Goal: Find specific page/section: Find specific page/section

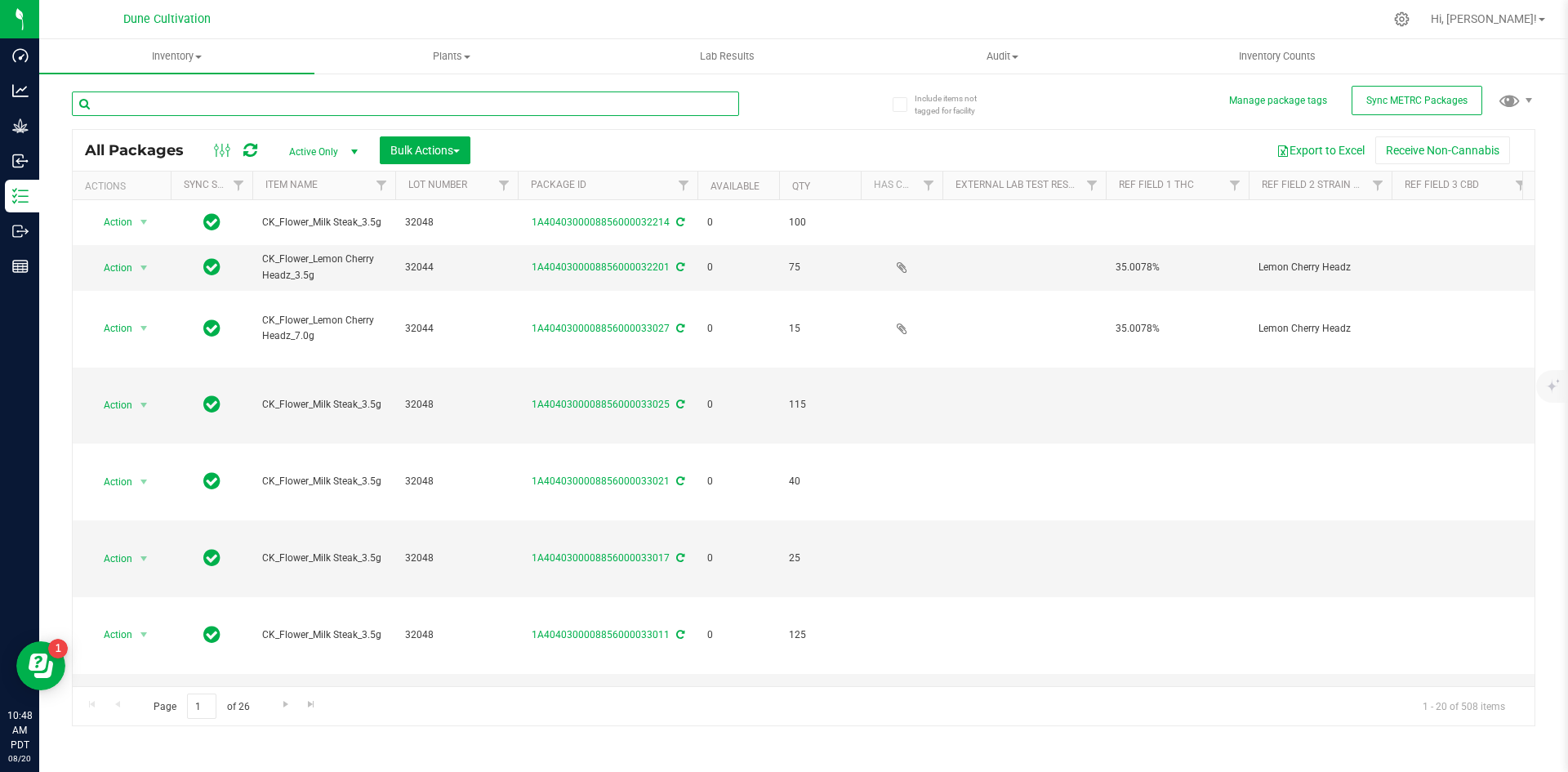
click at [188, 114] on input "text" at bounding box center [405, 103] width 667 height 25
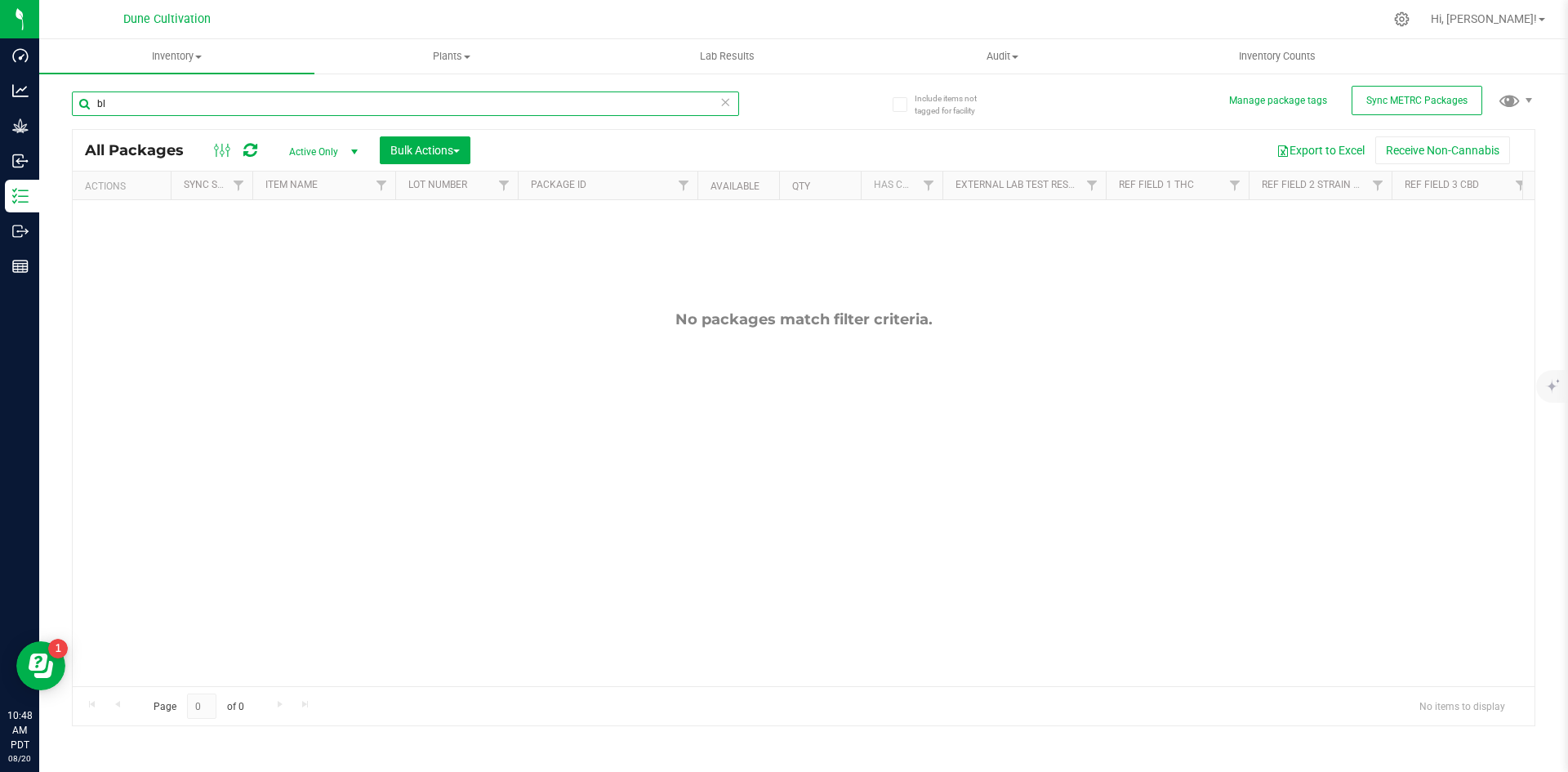
type input "b"
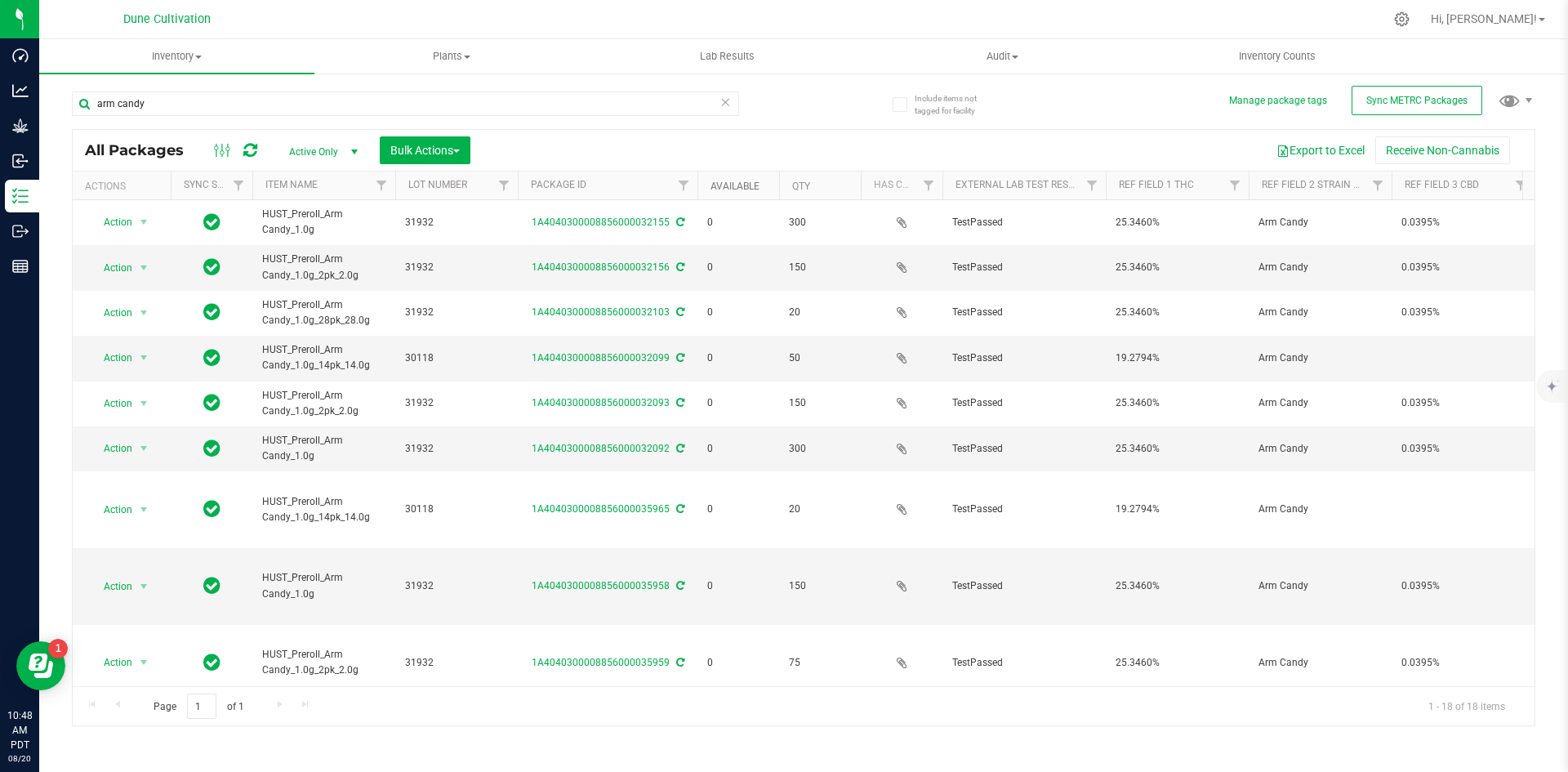
click at [743, 187] on link "Available" at bounding box center [735, 187] width 49 height 11
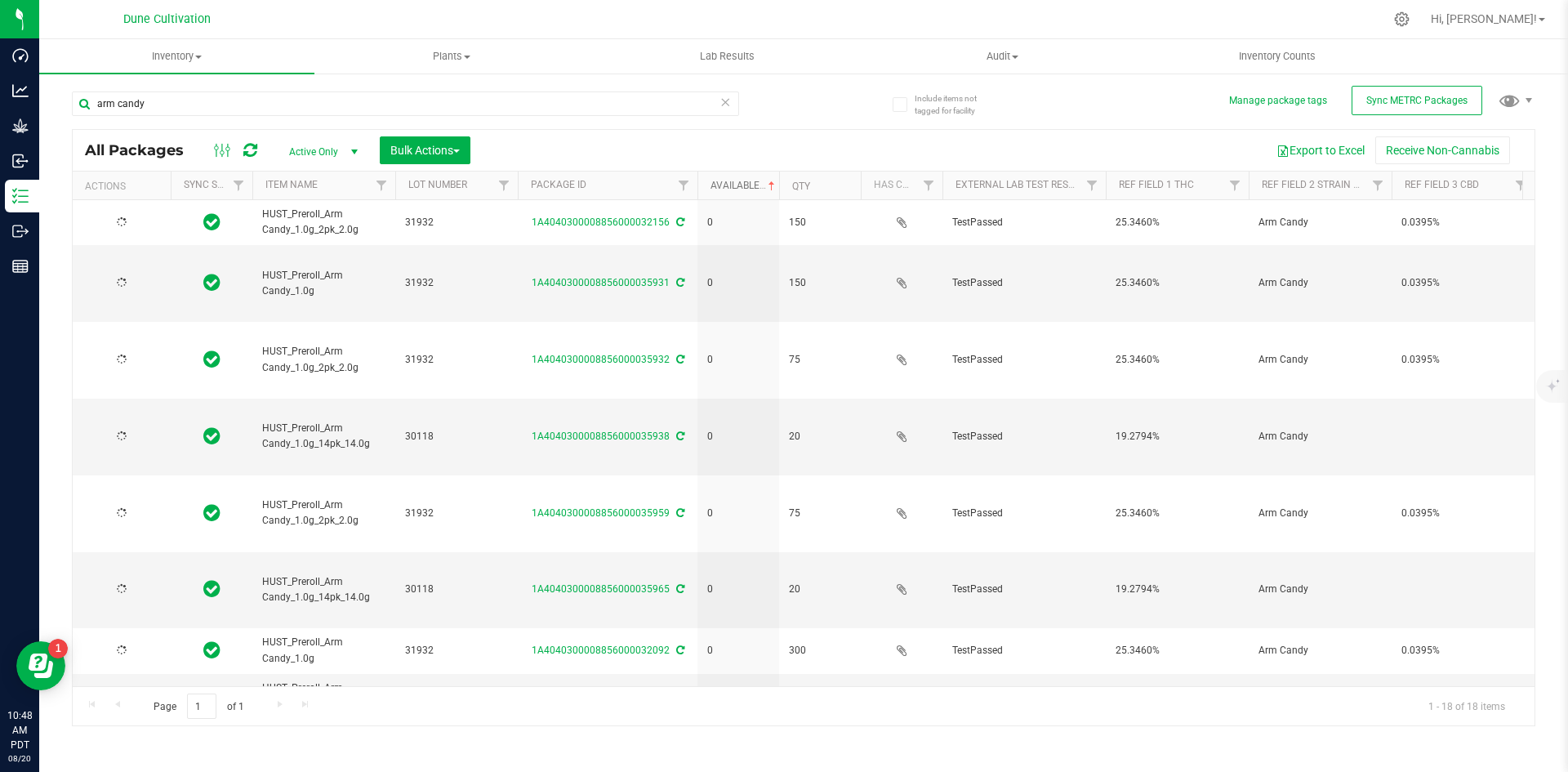
click at [743, 187] on link "Available" at bounding box center [744, 186] width 67 height 11
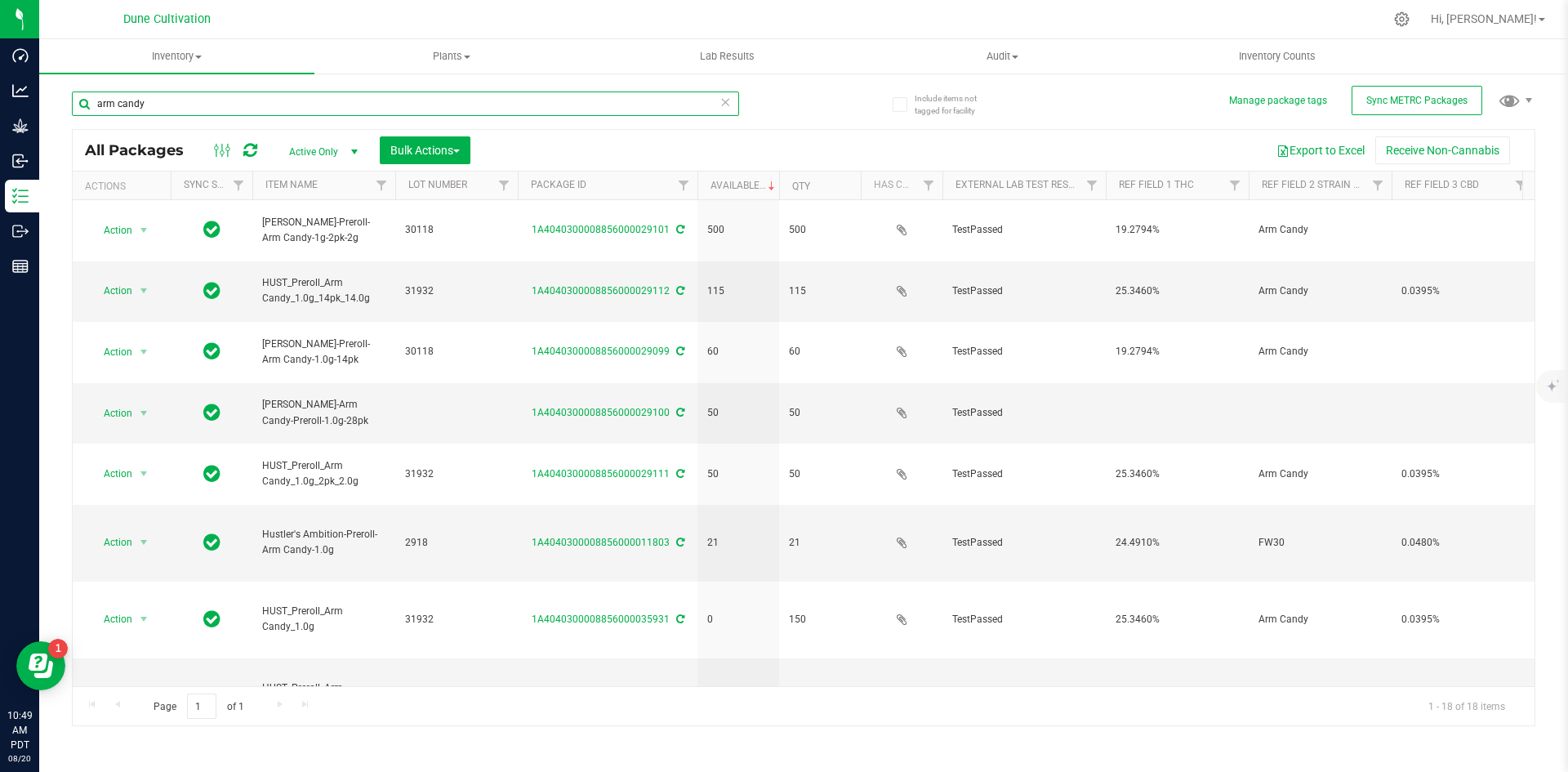
drag, startPoint x: 174, startPoint y: 96, endPoint x: 82, endPoint y: 97, distance: 92.0
click at [82, 97] on input "arm candy" at bounding box center [405, 103] width 667 height 25
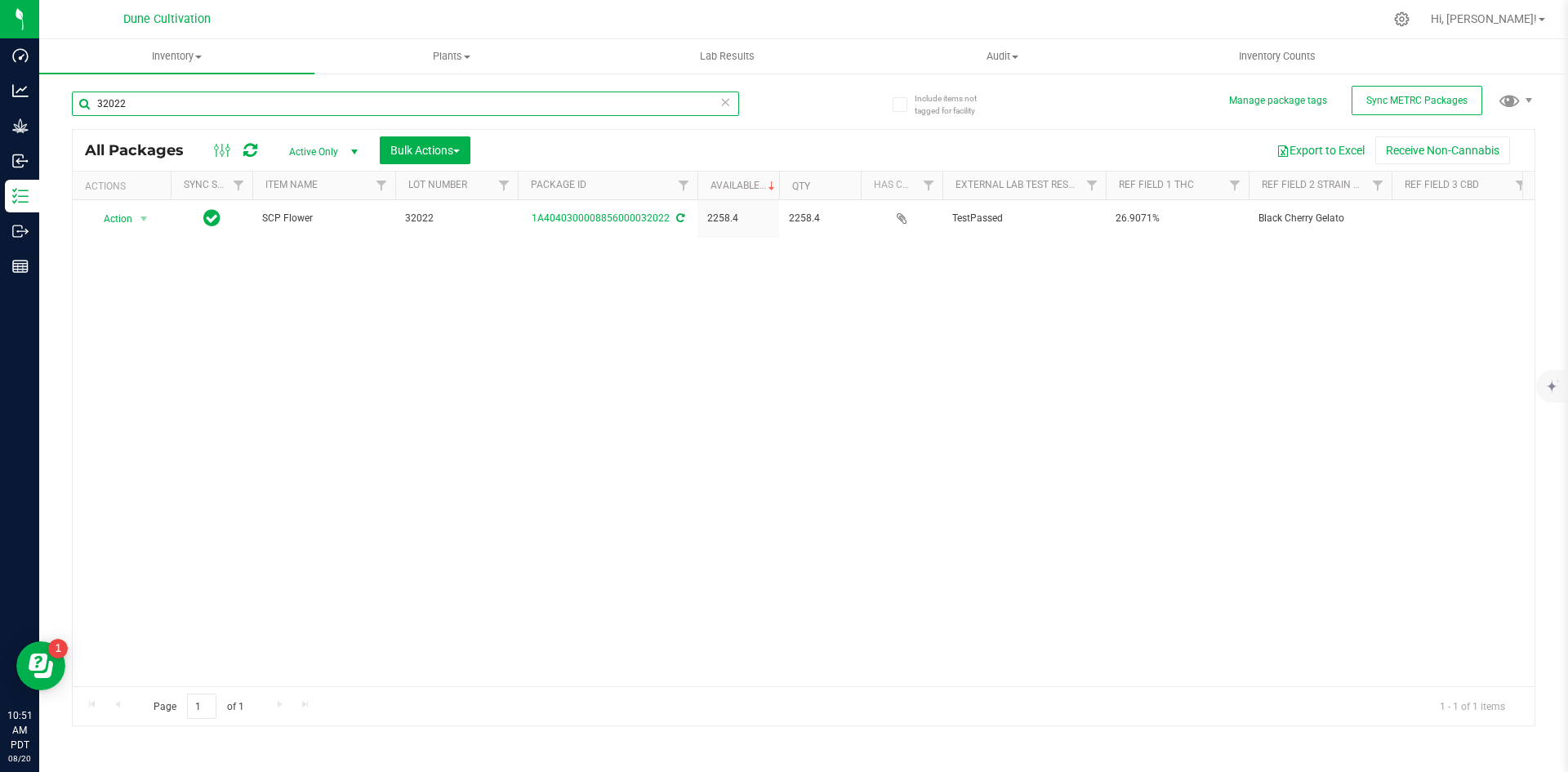
drag, startPoint x: 160, startPoint y: 110, endPoint x: 87, endPoint y: 105, distance: 73.2
click at [87, 105] on input "32022" at bounding box center [405, 103] width 667 height 25
drag, startPoint x: 173, startPoint y: 101, endPoint x: 72, endPoint y: 82, distance: 102.8
click at [72, 82] on div "32045" at bounding box center [437, 103] width 732 height 53
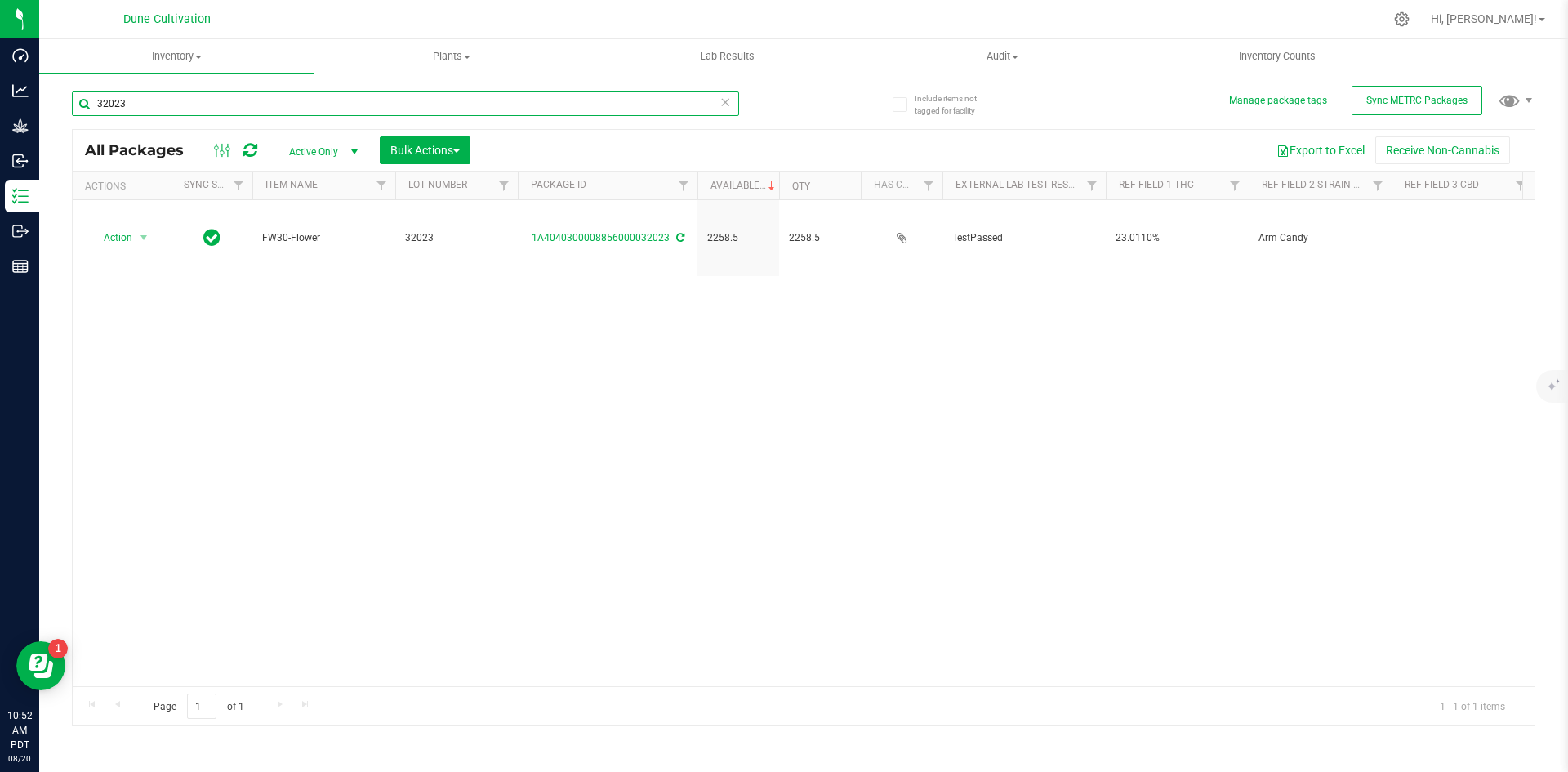
drag, startPoint x: 164, startPoint y: 103, endPoint x: 65, endPoint y: 96, distance: 99.2
click at [65, 96] on div "Include items not tagged for facility Manage package tags Sync METRC Packages 3…" at bounding box center [803, 321] width 1529 height 499
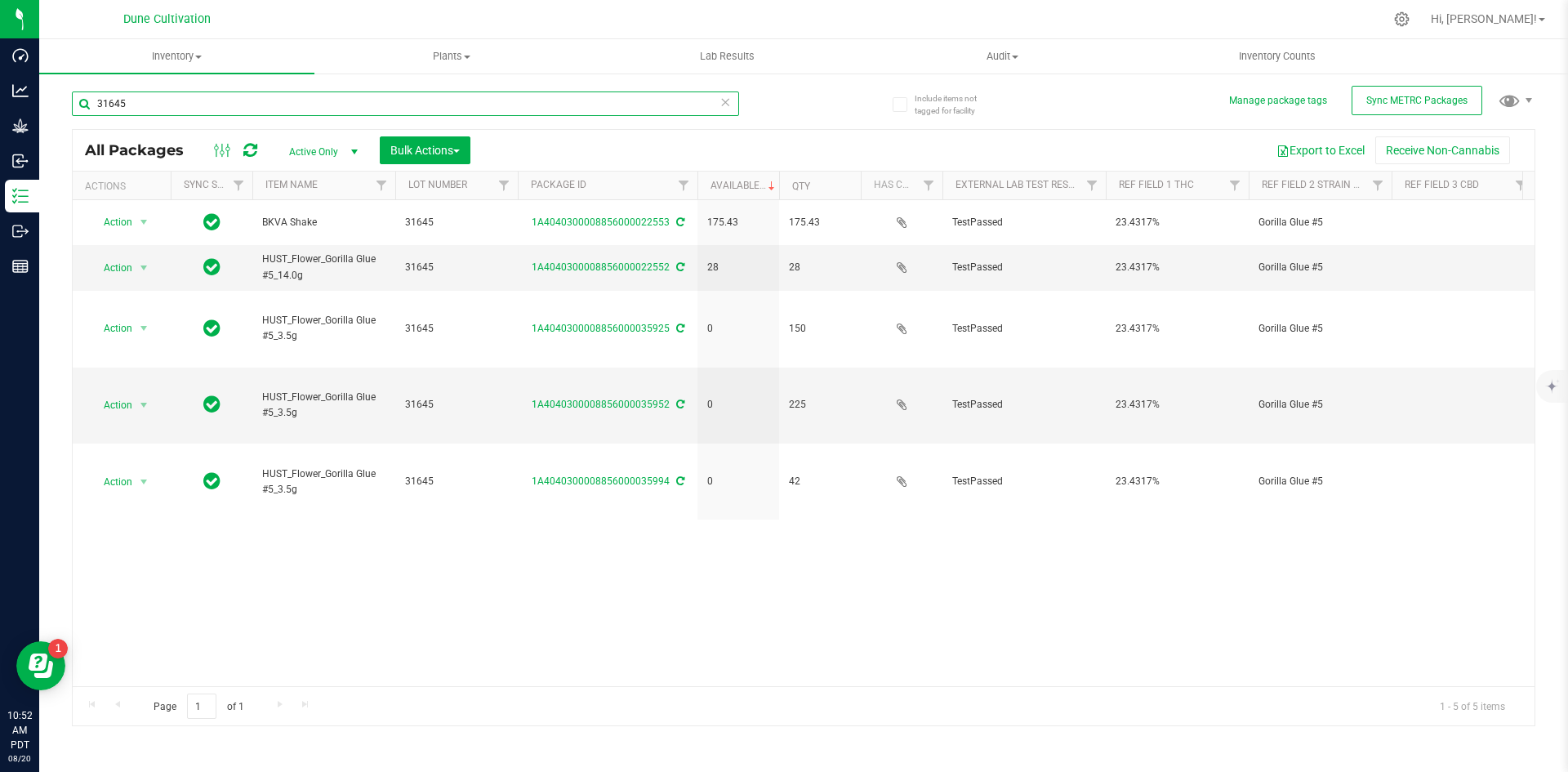
drag, startPoint x: 170, startPoint y: 102, endPoint x: 45, endPoint y: 99, distance: 125.0
click at [45, 99] on div "Include items not tagged for facility Manage package tags Sync METRC Packages 3…" at bounding box center [803, 321] width 1529 height 499
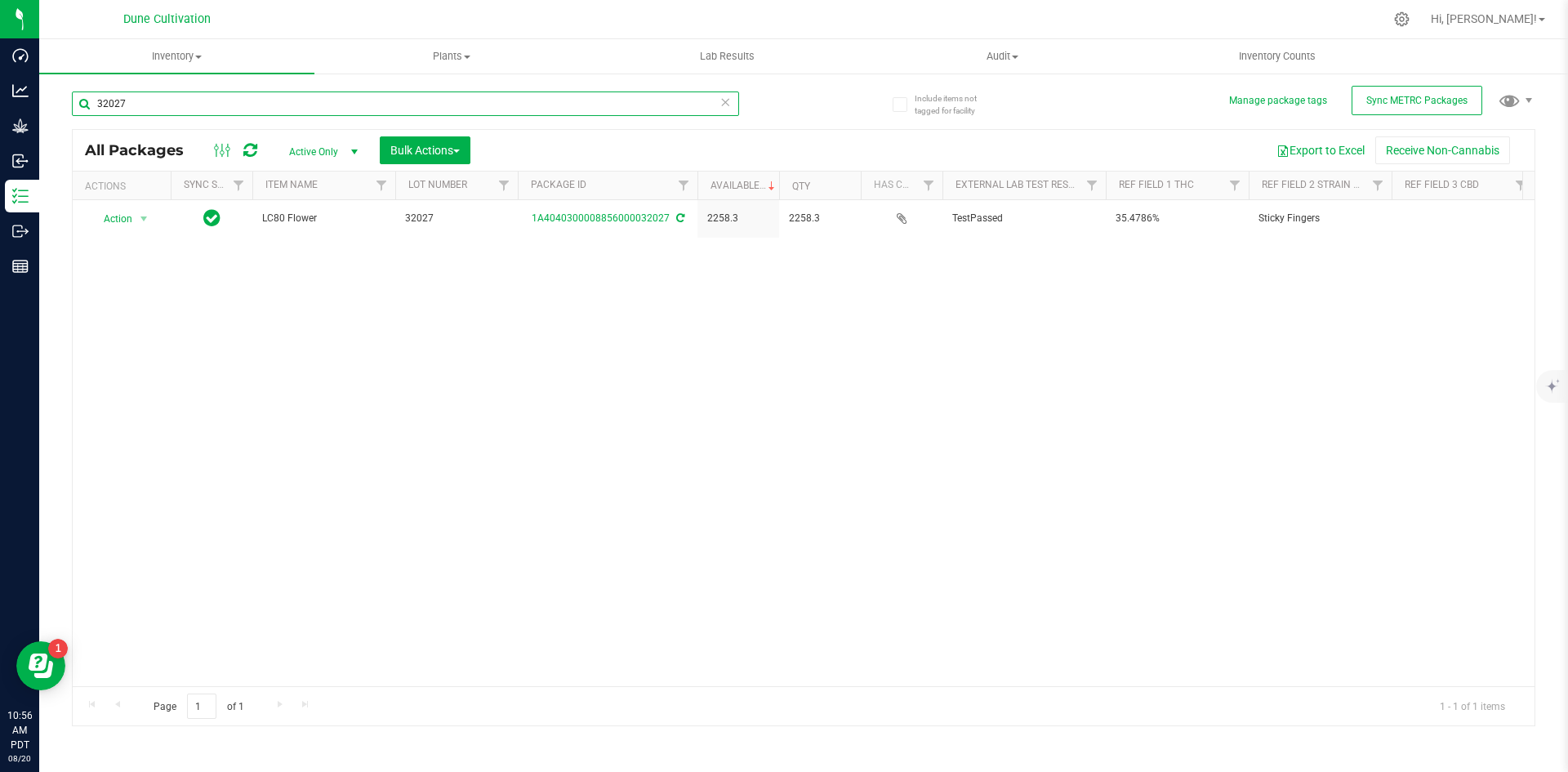
drag, startPoint x: 184, startPoint y: 95, endPoint x: 72, endPoint y: 80, distance: 113.0
click at [72, 80] on div "32027" at bounding box center [437, 103] width 732 height 53
type input "32042"
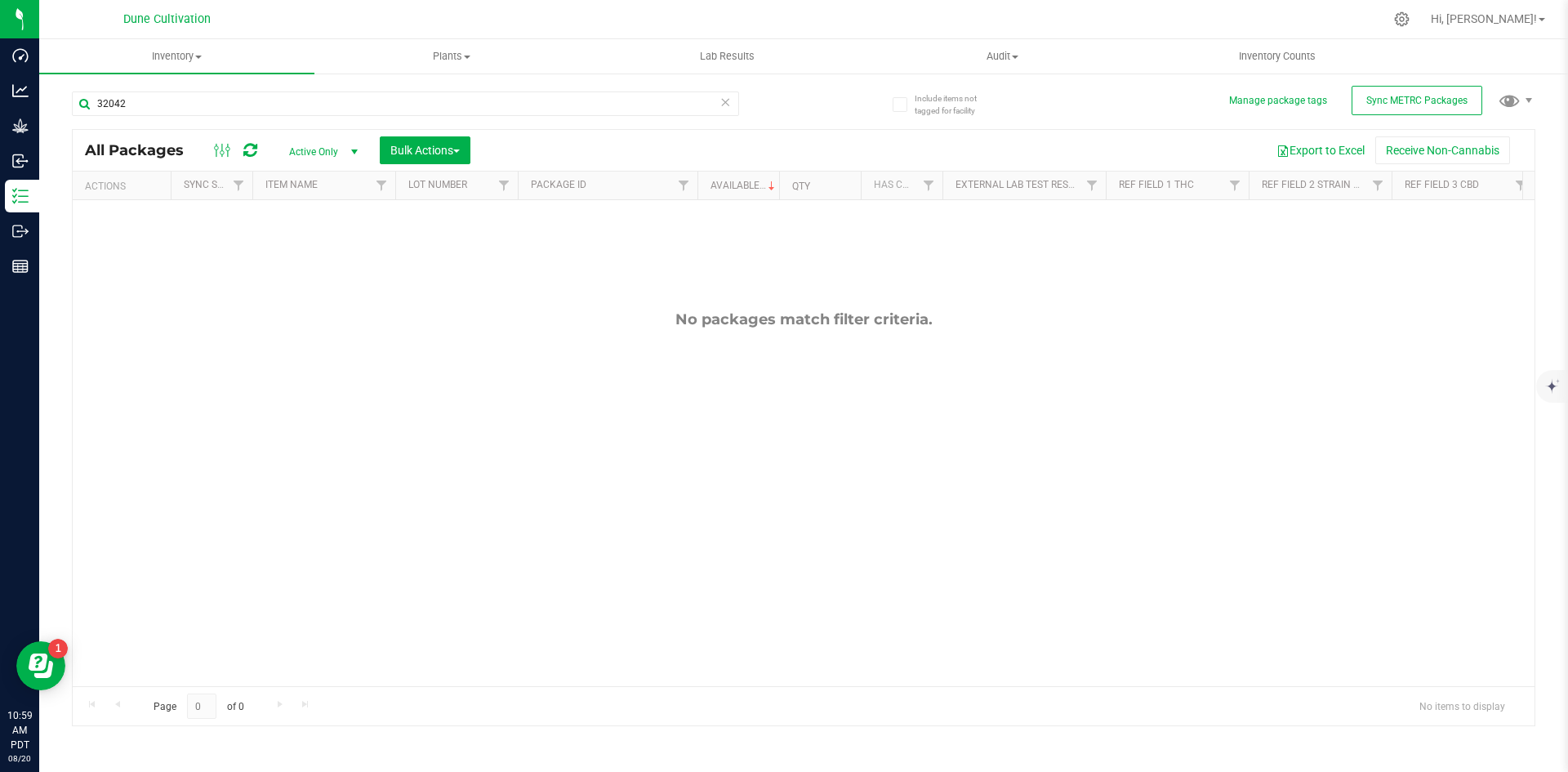
click at [726, 107] on icon at bounding box center [725, 101] width 11 height 19
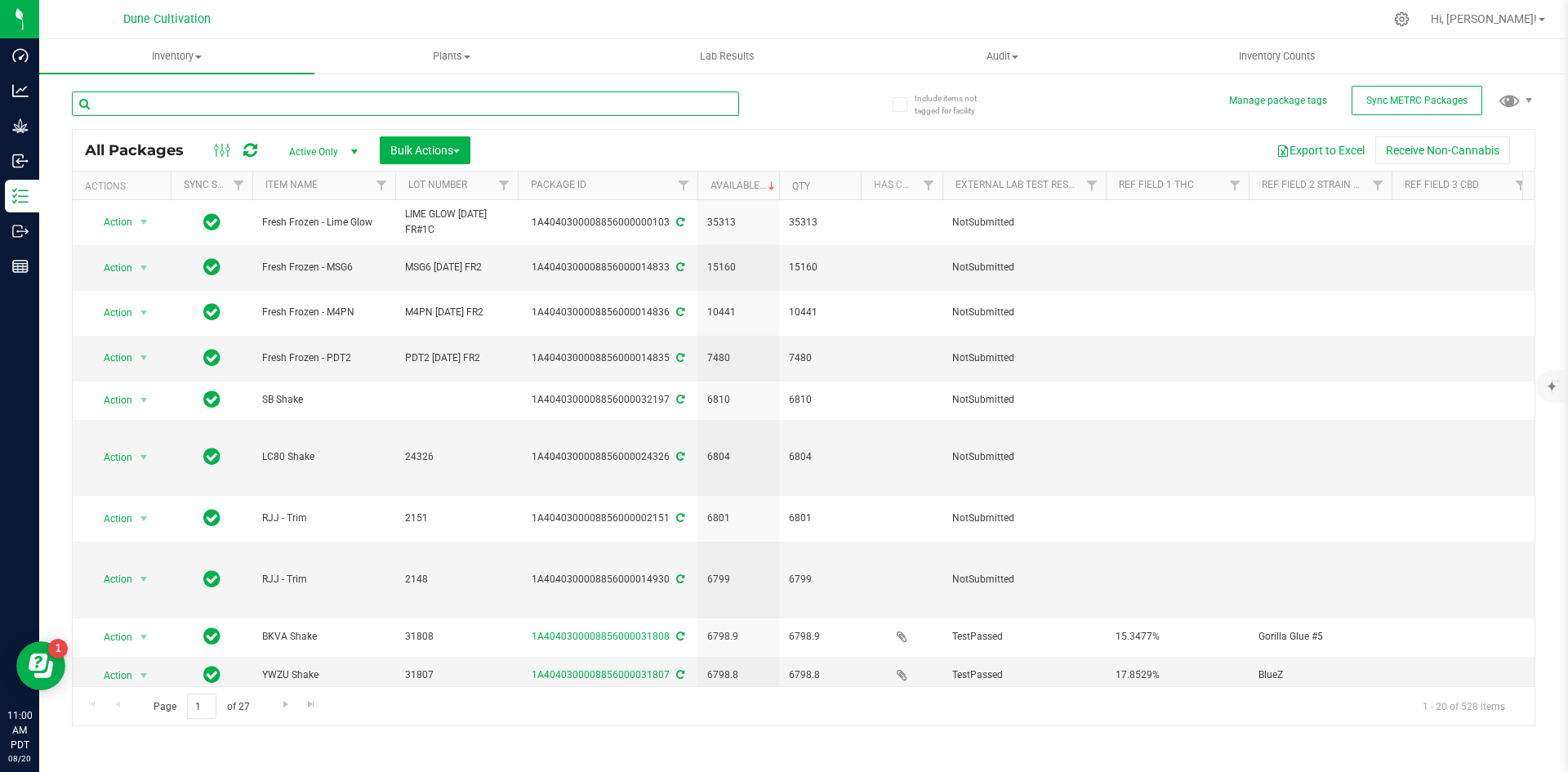
click at [322, 108] on input "text" at bounding box center [405, 103] width 667 height 25
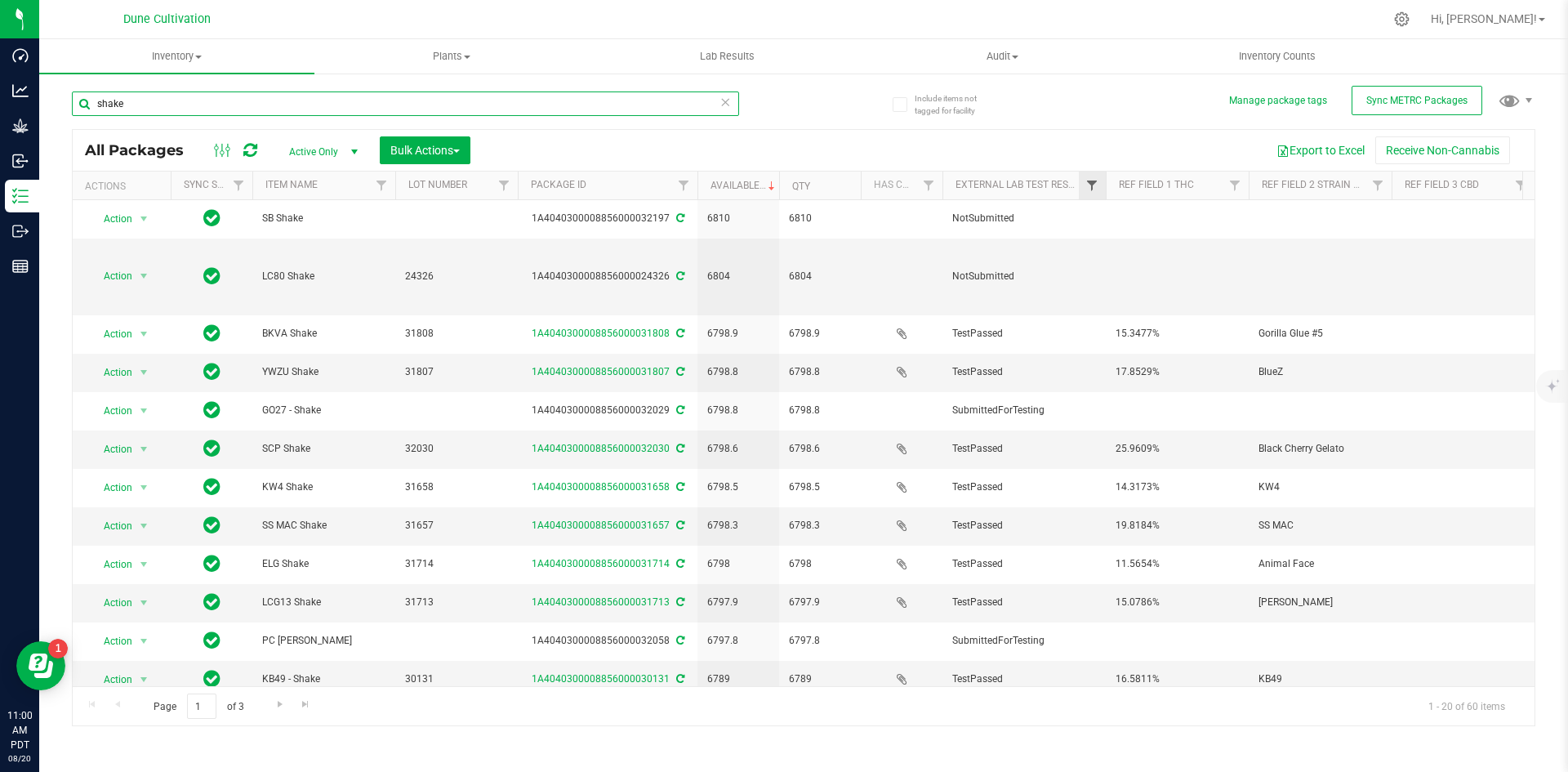
type input "shake"
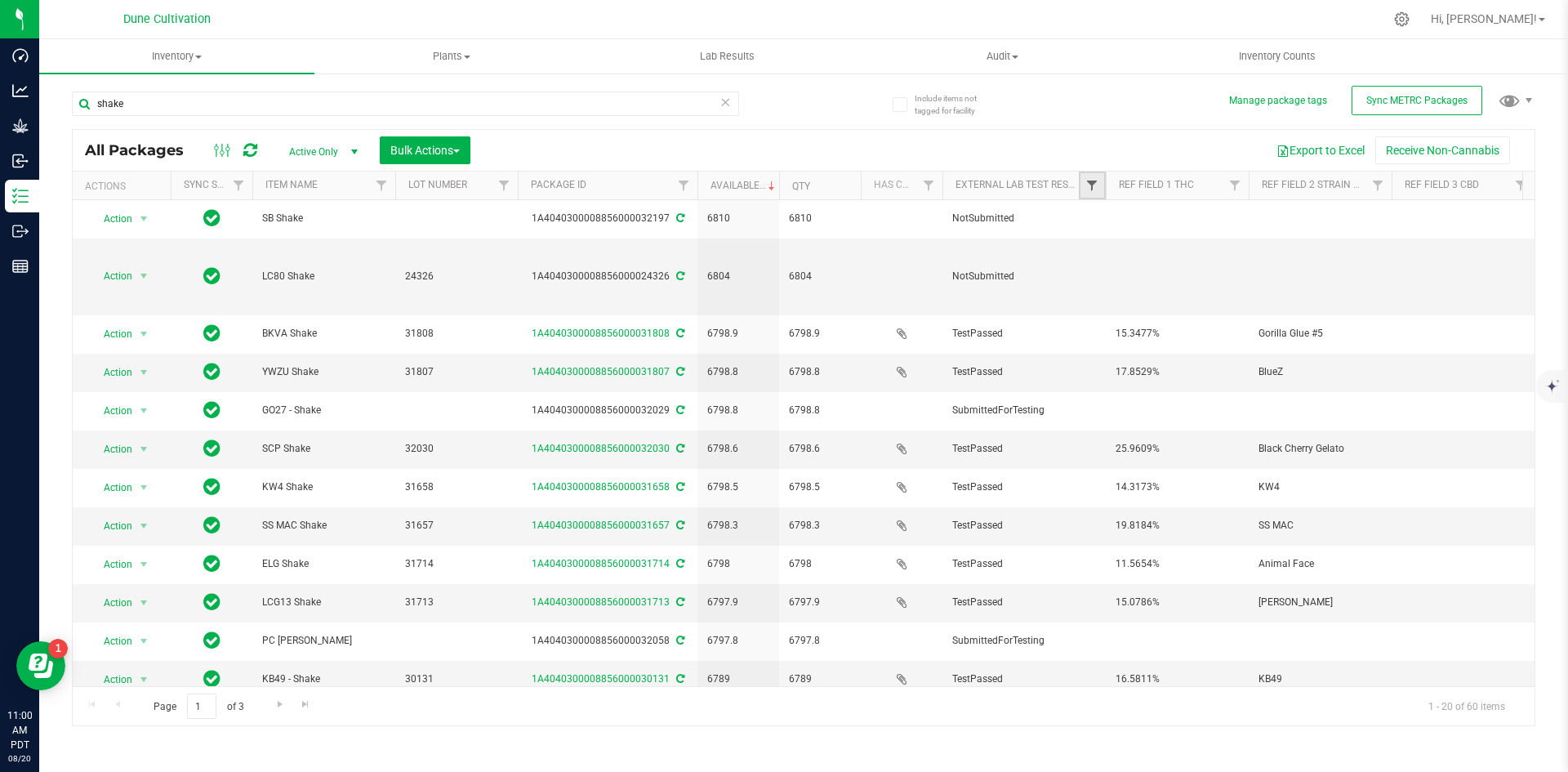
click at [1093, 183] on span "Filter" at bounding box center [1092, 186] width 13 height 13
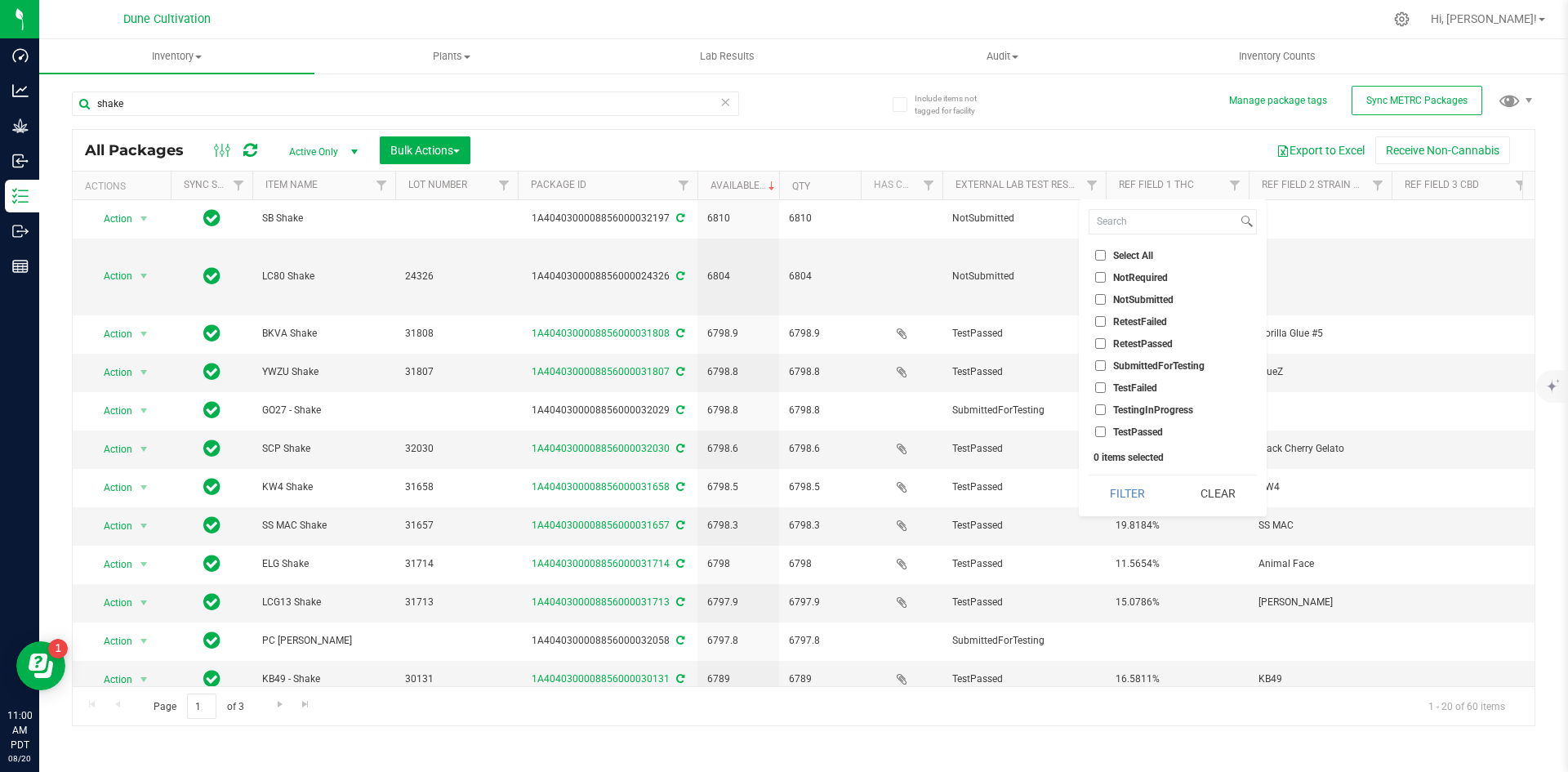
click at [1098, 432] on input "TestPassed" at bounding box center [1101, 432] width 11 height 11
checkbox input "true"
click at [1123, 491] on button "Filter" at bounding box center [1128, 493] width 78 height 36
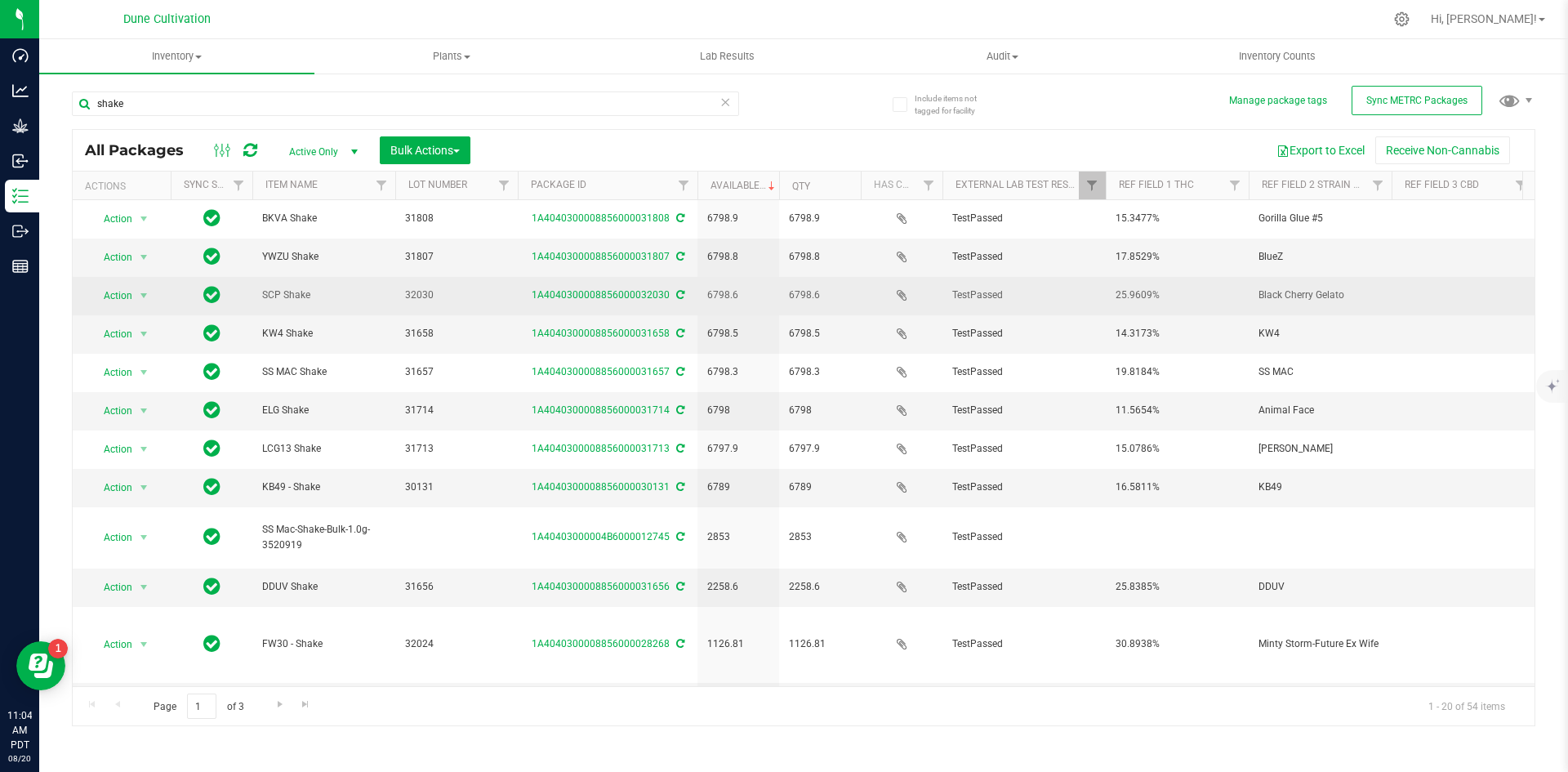
click at [752, 293] on span "6798.6" at bounding box center [737, 296] width 62 height 16
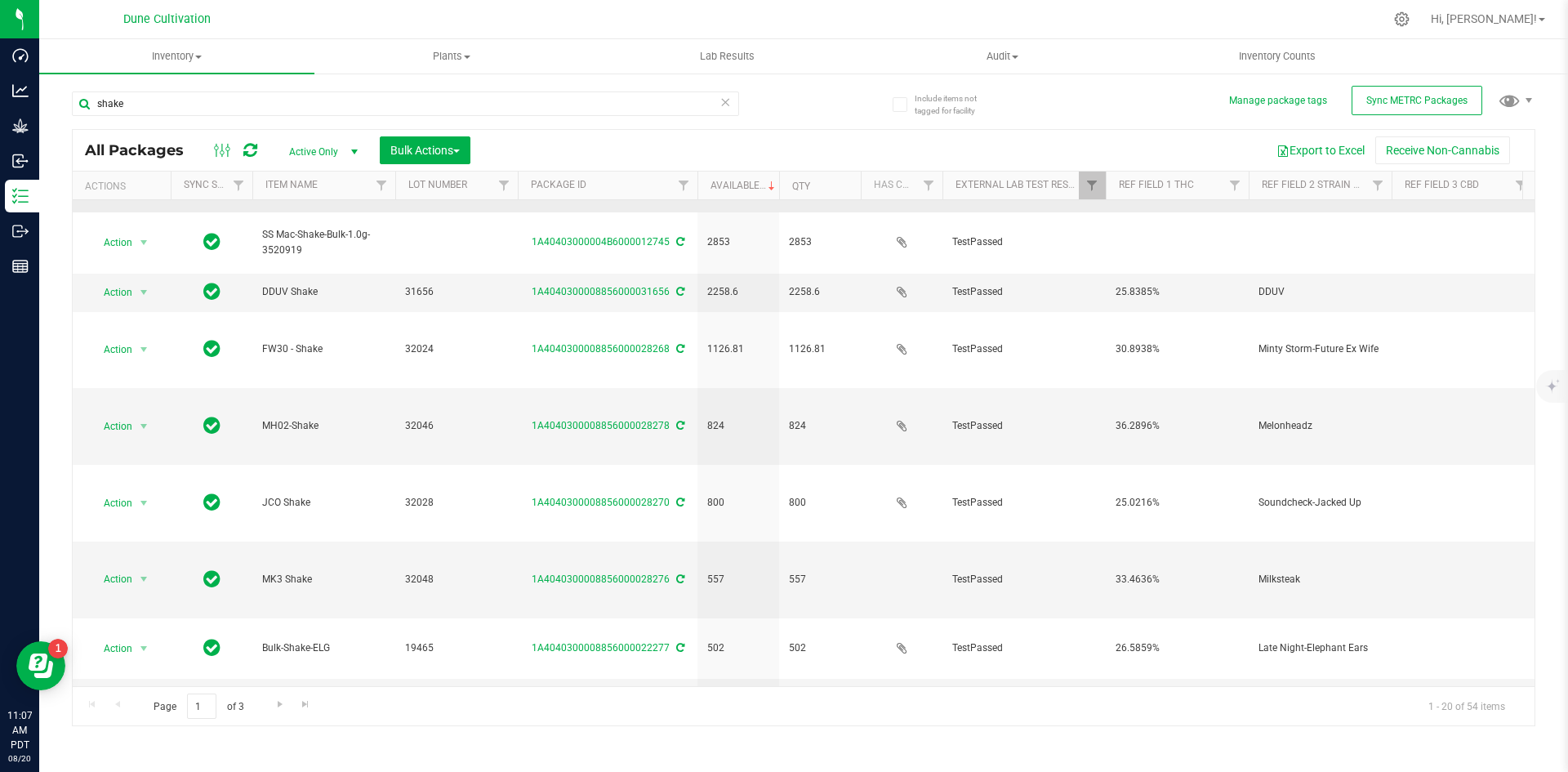
scroll to position [300, 0]
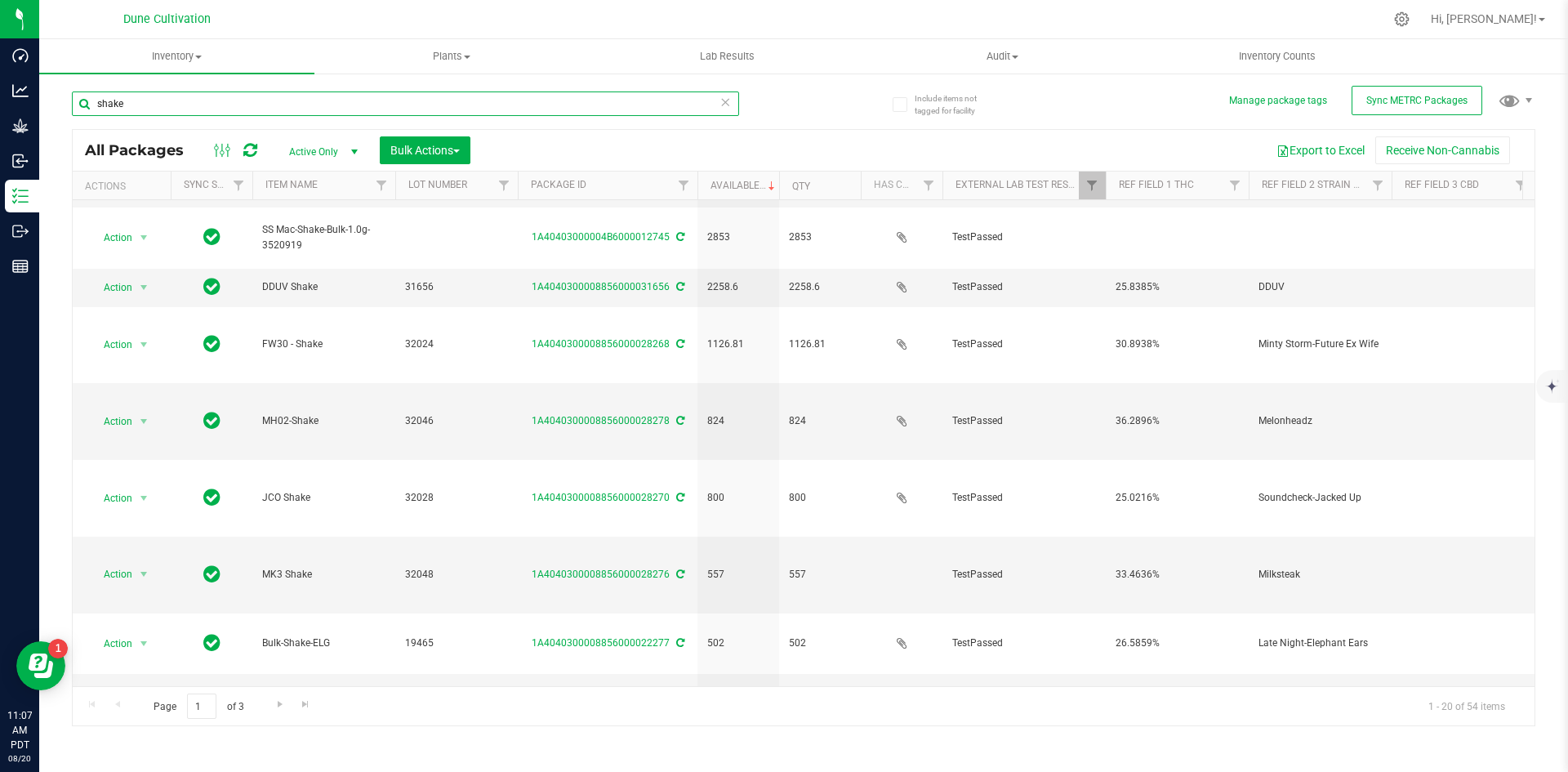
drag, startPoint x: 174, startPoint y: 95, endPoint x: 80, endPoint y: 92, distance: 94.0
click at [80, 92] on input "shake" at bounding box center [405, 103] width 667 height 25
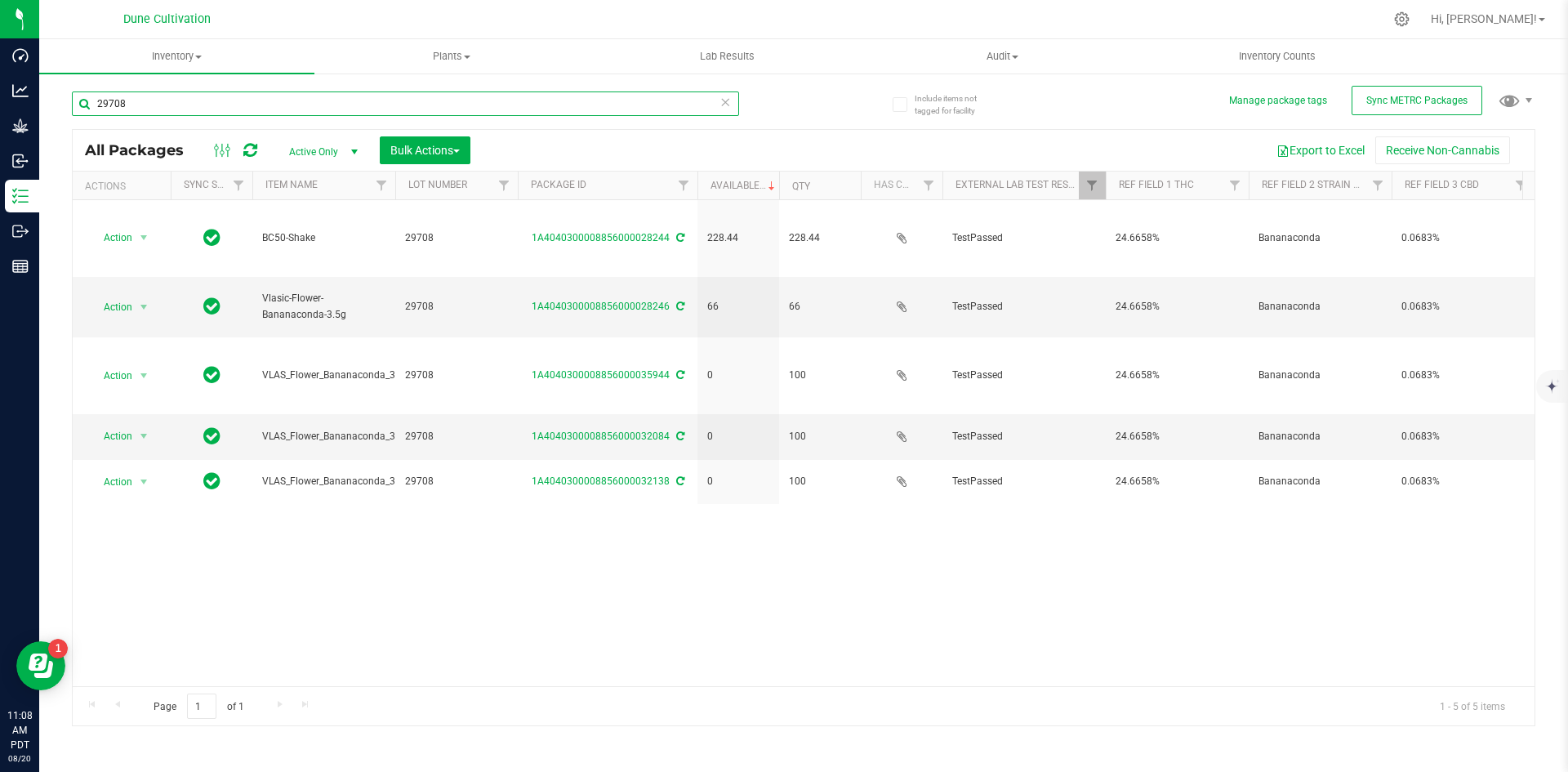
drag, startPoint x: 153, startPoint y: 99, endPoint x: 73, endPoint y: 96, distance: 80.1
click at [73, 96] on input "29708" at bounding box center [405, 103] width 667 height 25
type input "shake"
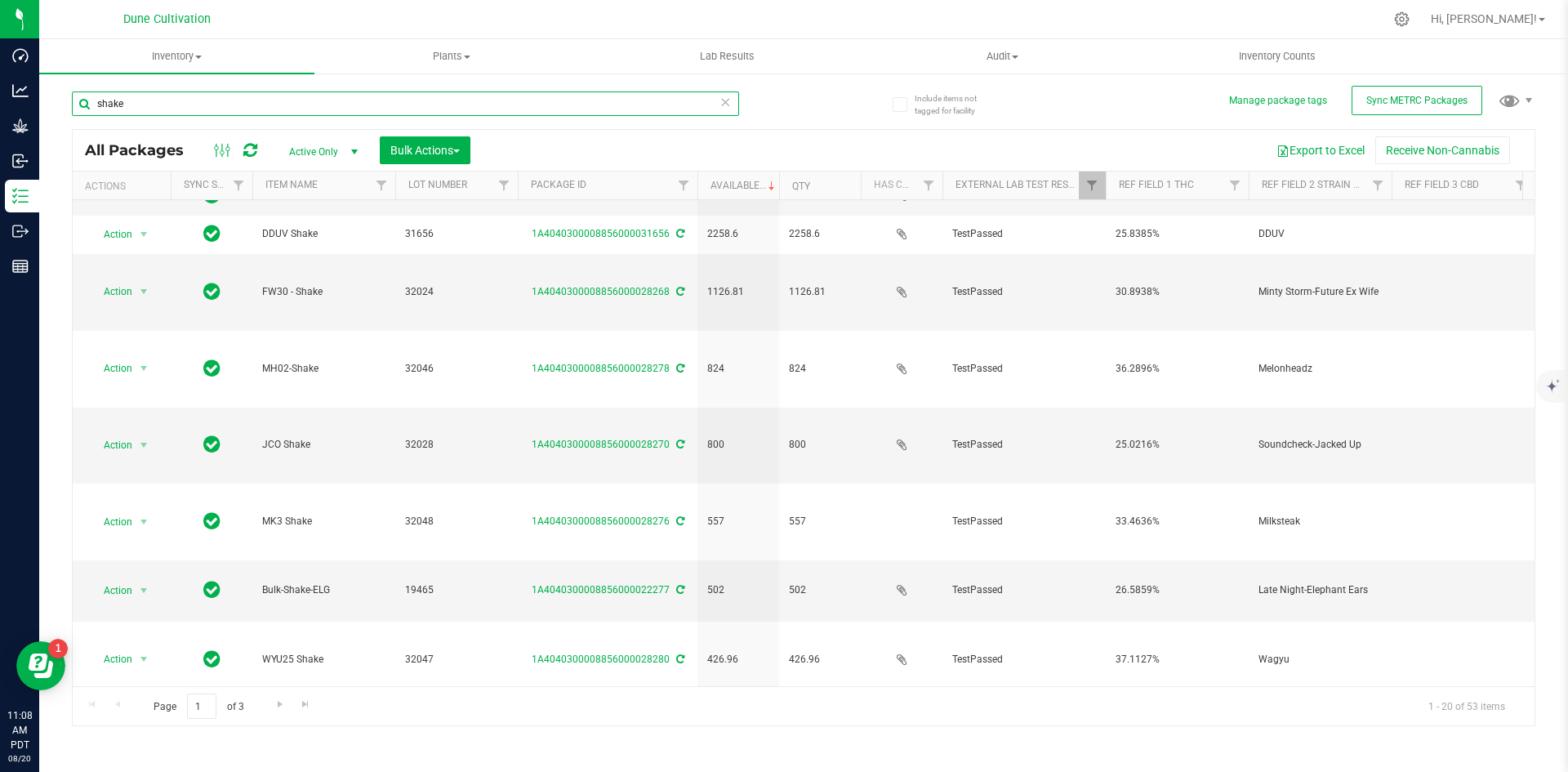
scroll to position [294, 0]
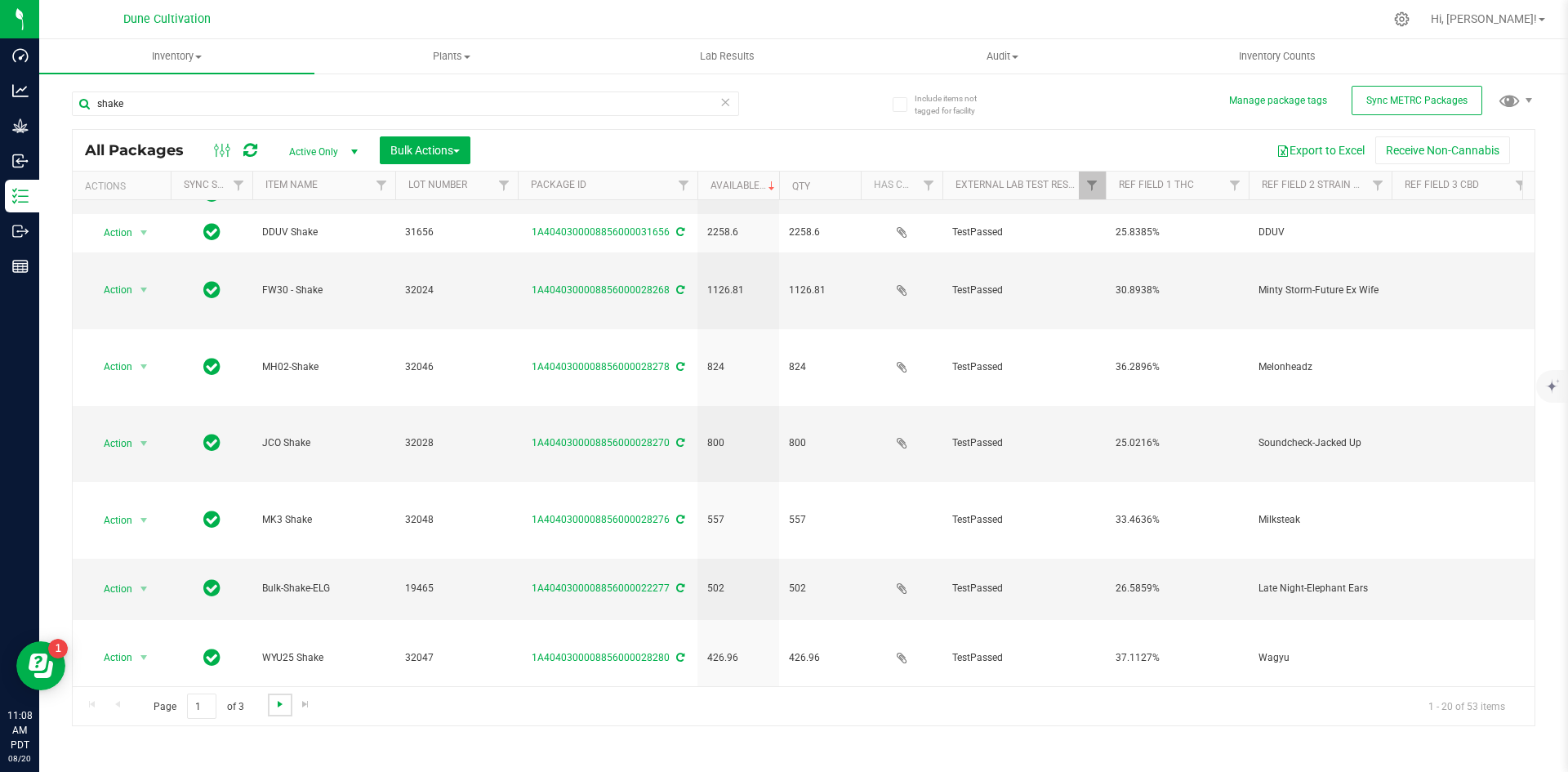
click at [273, 698] on span "Go to the next page" at bounding box center [280, 705] width 13 height 13
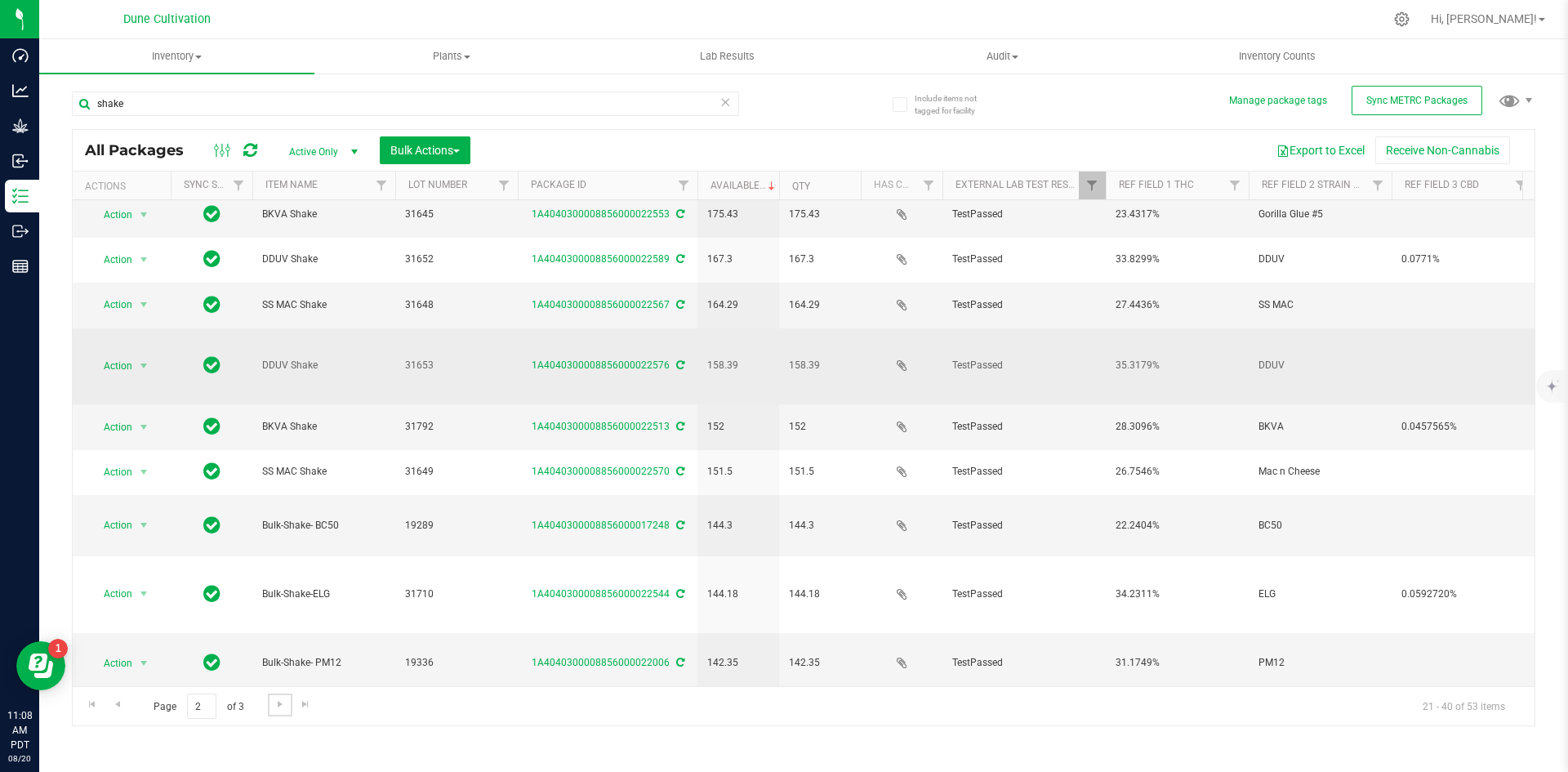
scroll to position [294, 0]
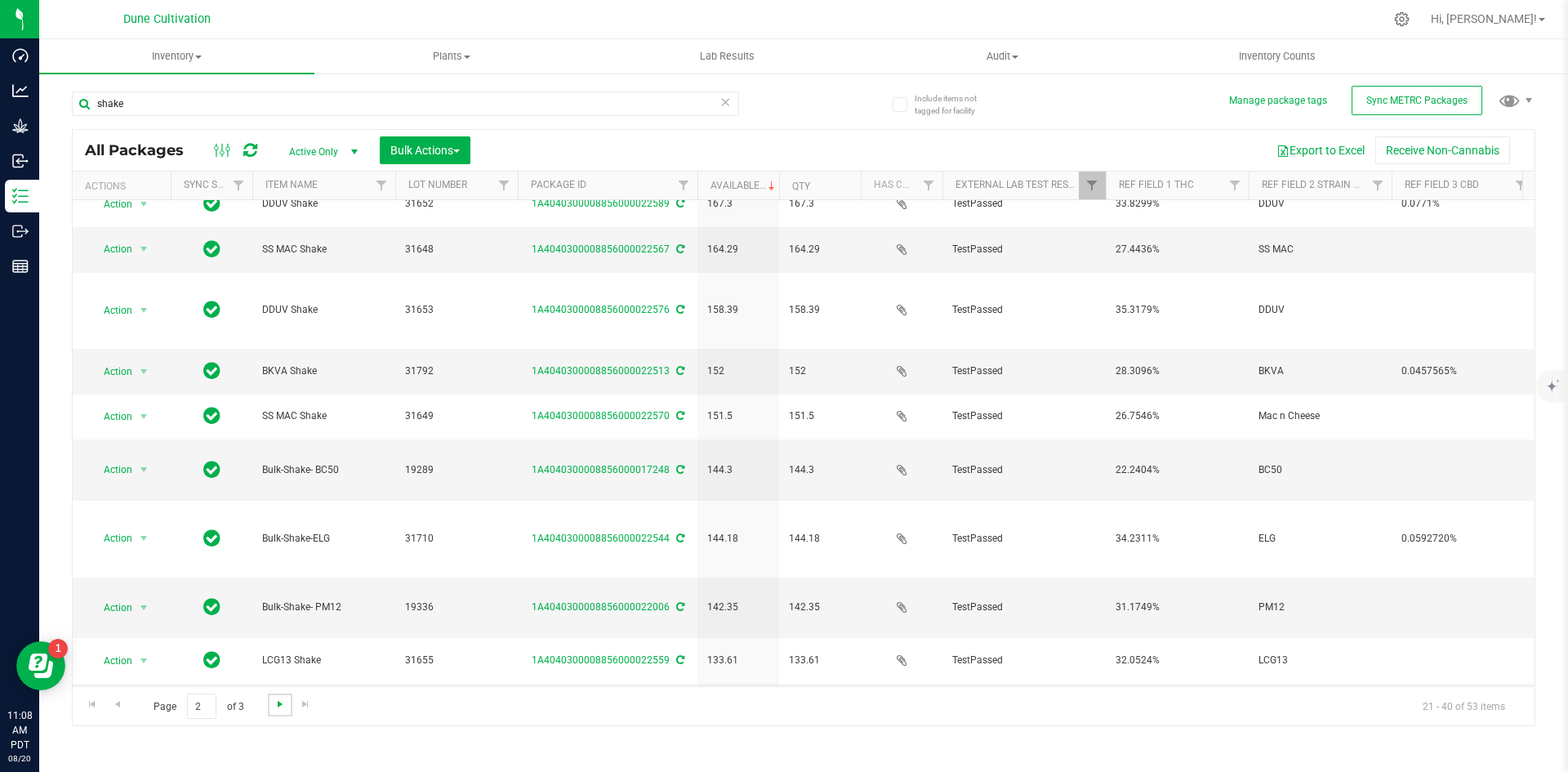
click at [279, 707] on span "Go to the next page" at bounding box center [280, 705] width 13 height 13
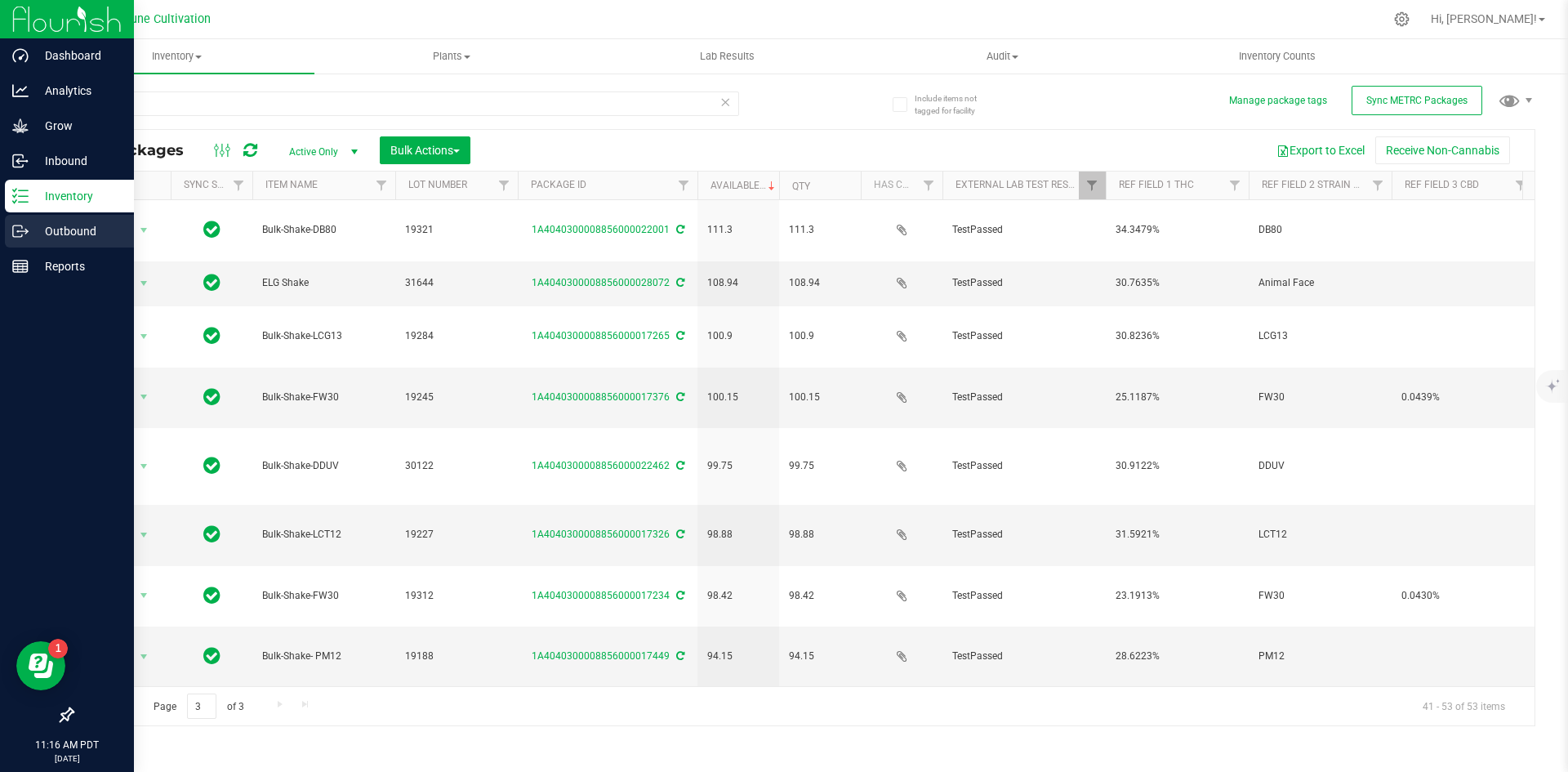
click at [60, 230] on p "Outbound" at bounding box center [78, 231] width 98 height 19
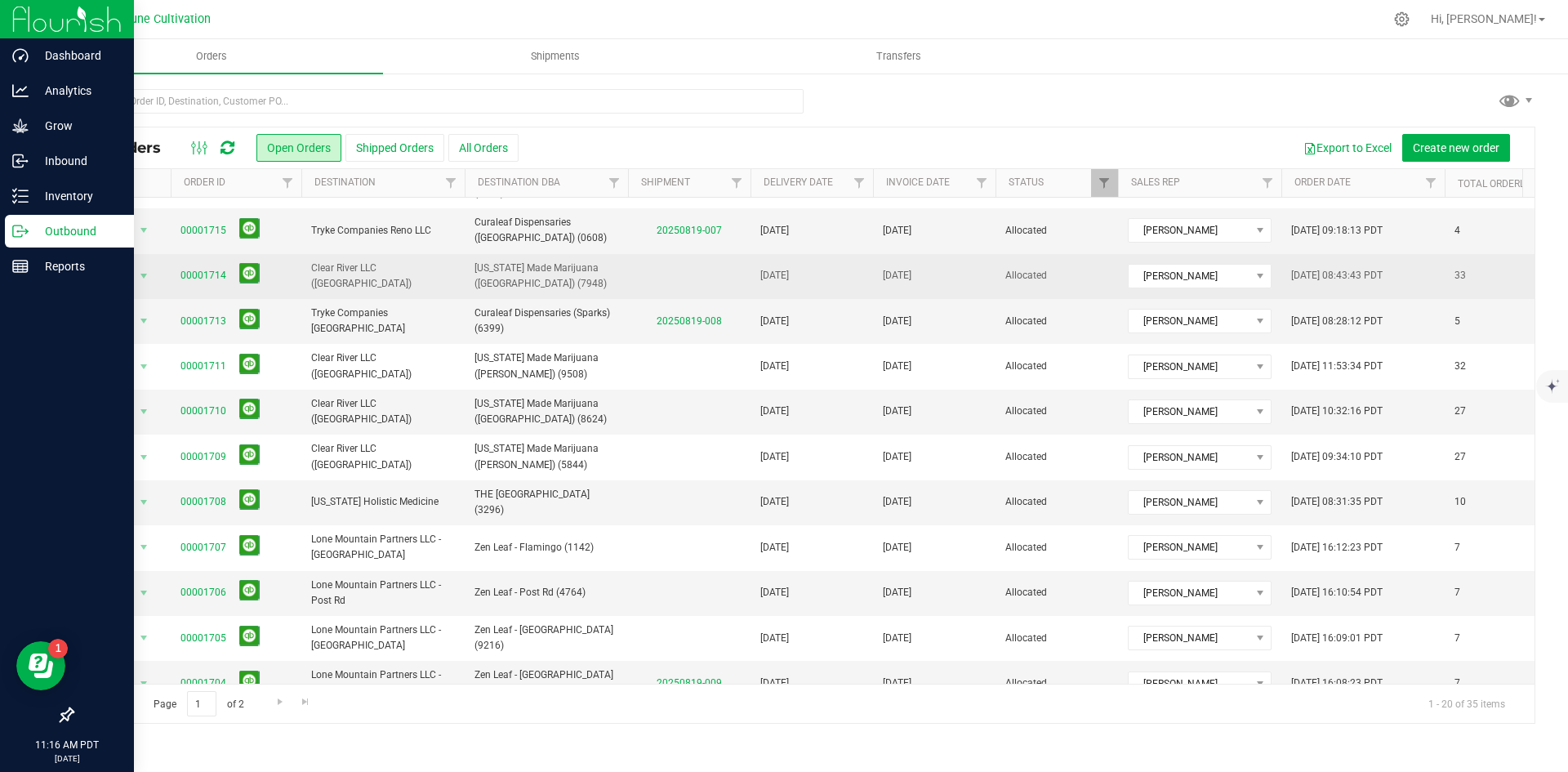
scroll to position [414, 0]
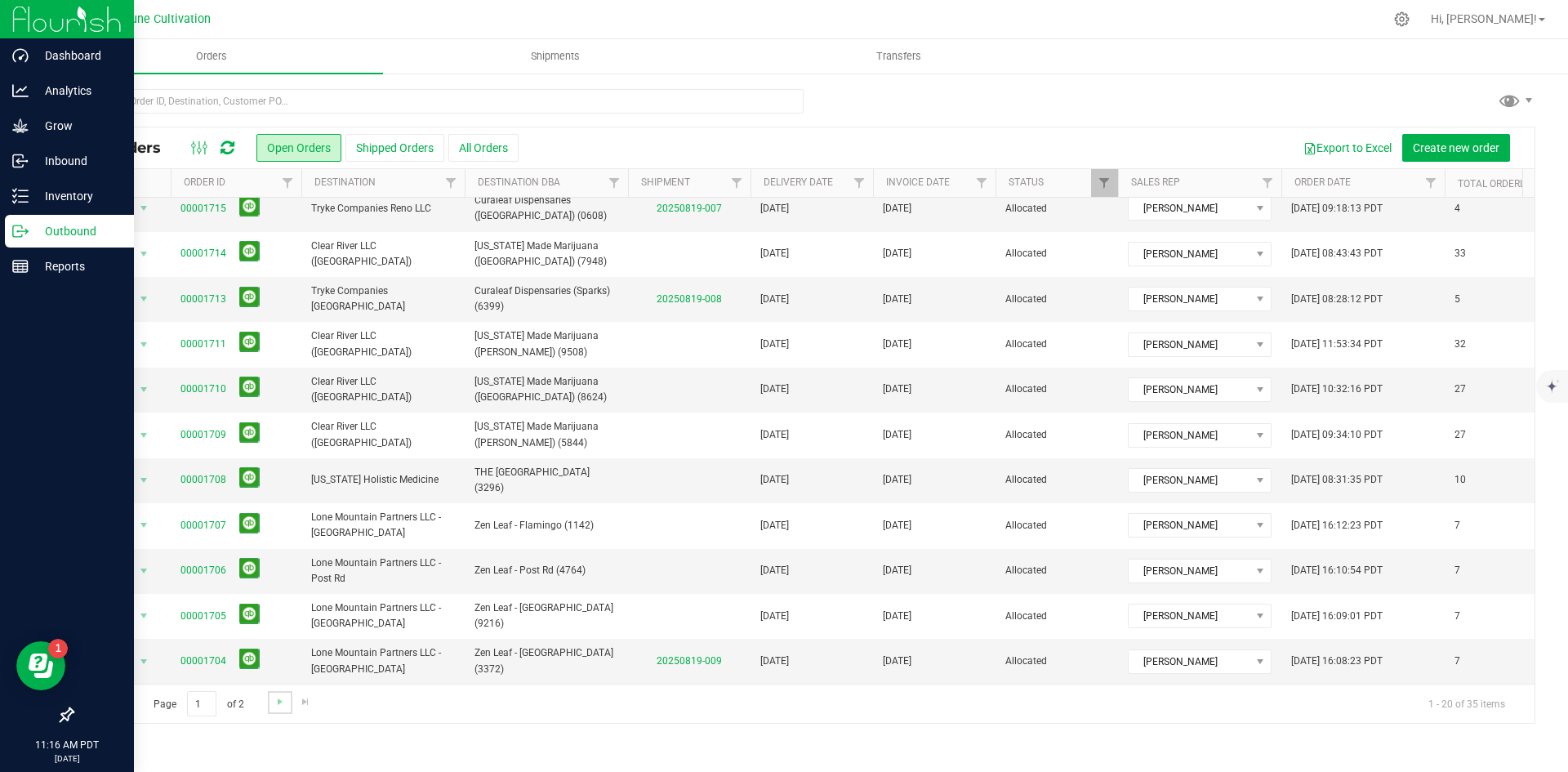
click at [271, 700] on link "Go to the next page" at bounding box center [280, 703] width 24 height 22
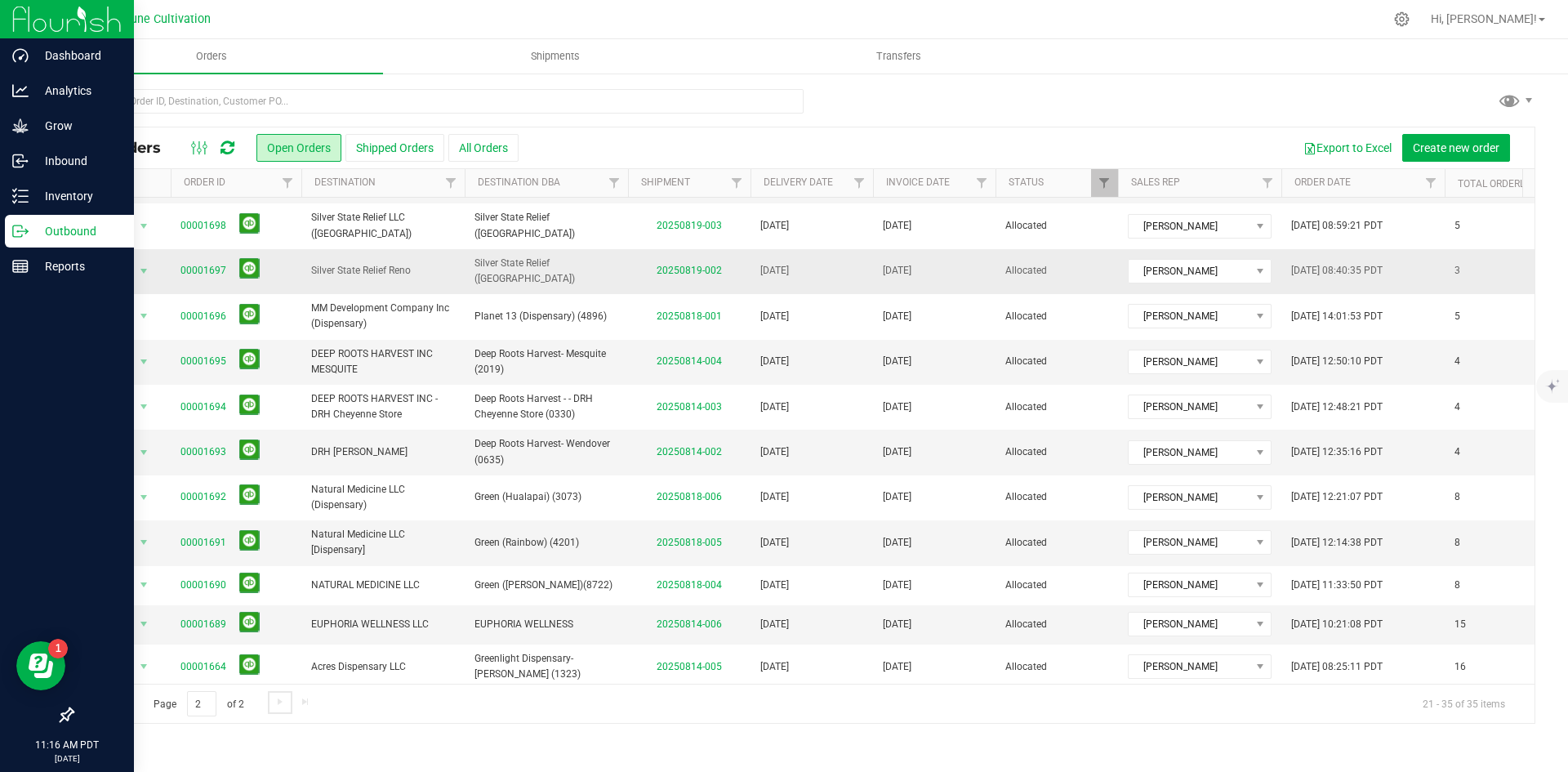
scroll to position [0, 0]
